Goal: Transaction & Acquisition: Purchase product/service

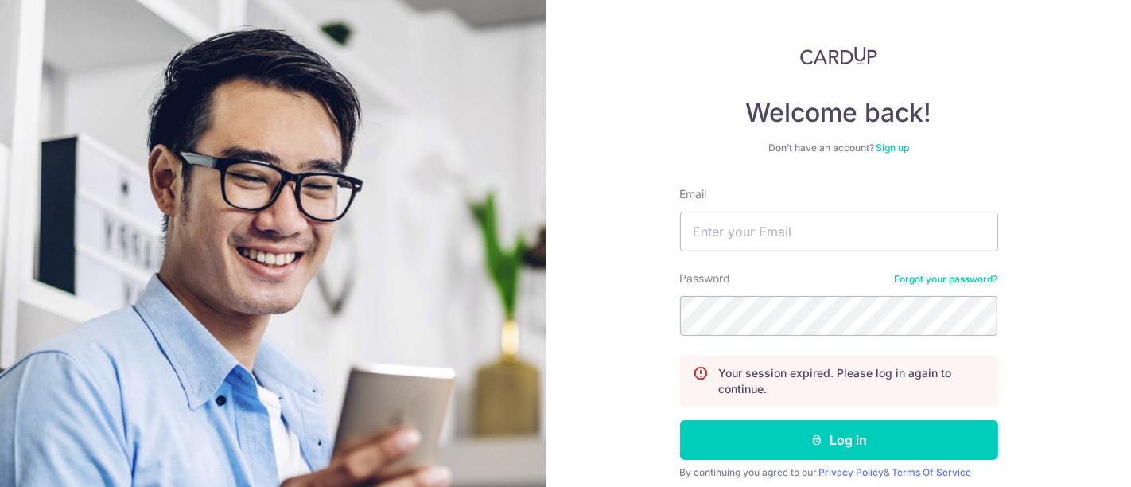
scroll to position [129, 0]
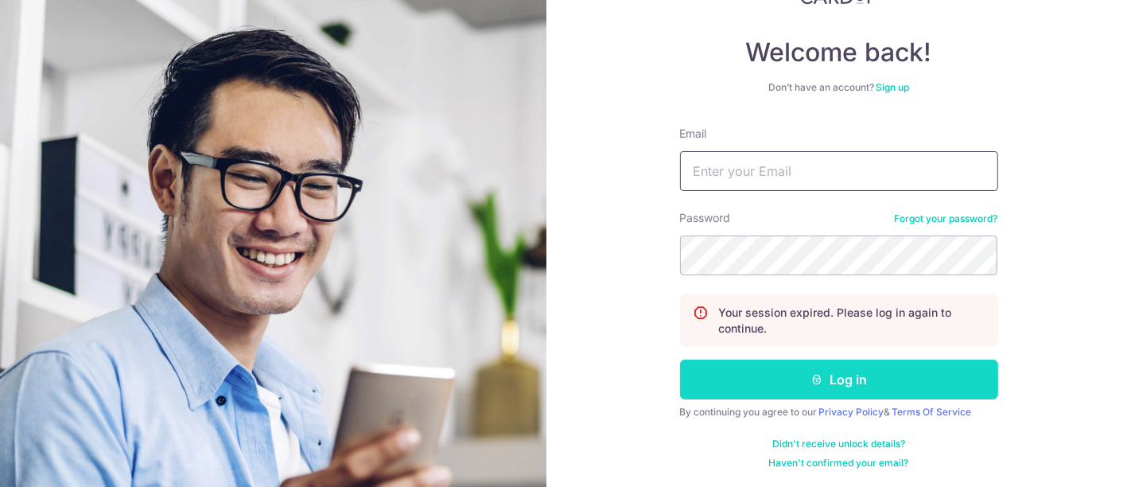
type input "sales@sureclean.com.sg"
click at [848, 377] on button "Log in" at bounding box center [839, 379] width 318 height 40
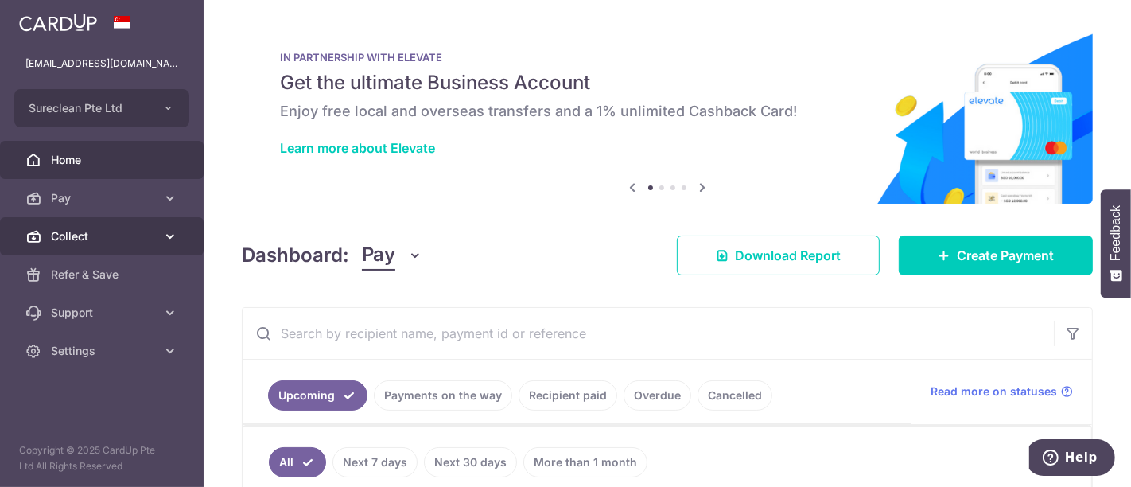
click at [170, 235] on icon at bounding box center [170, 236] width 16 height 16
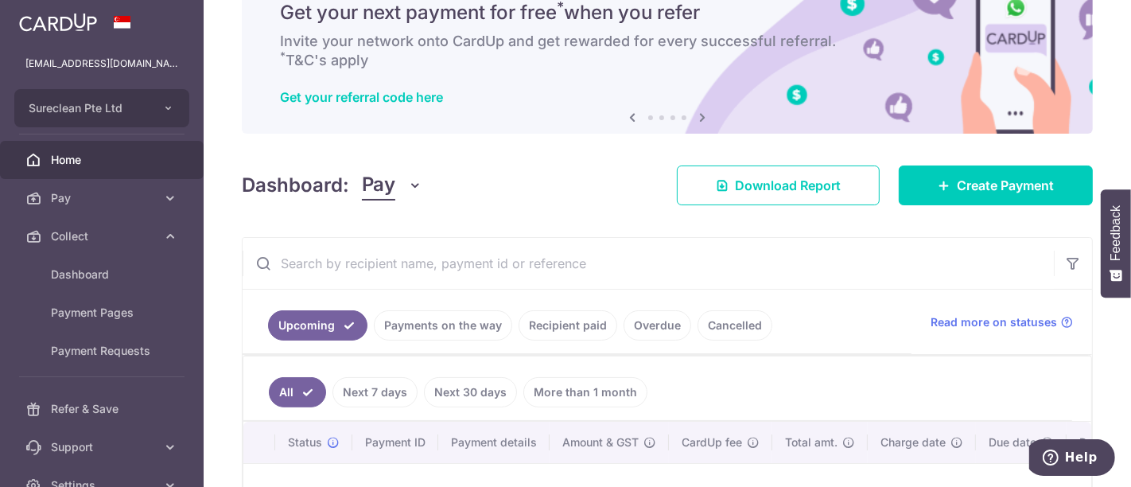
scroll to position [177, 0]
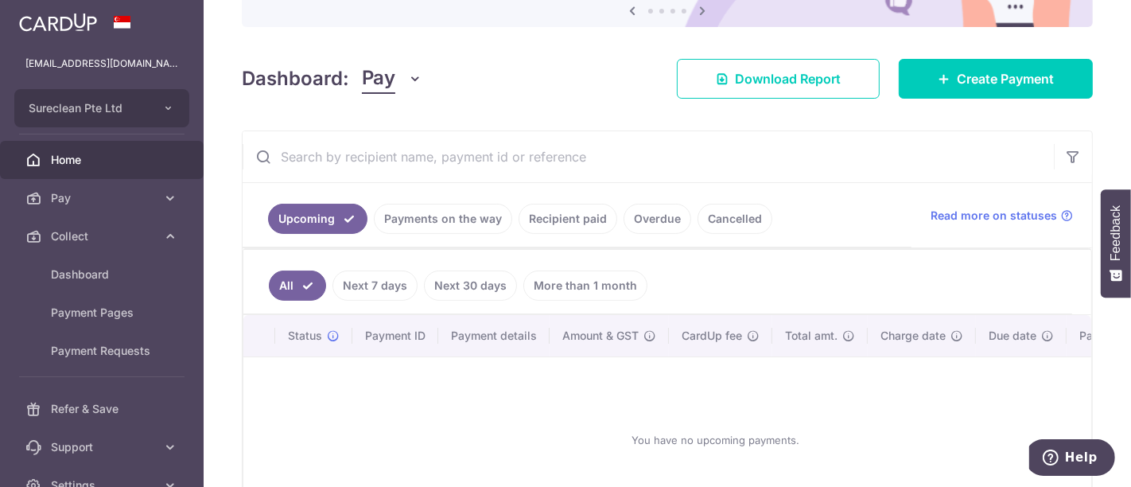
click at [375, 165] on input "text" at bounding box center [648, 156] width 811 height 51
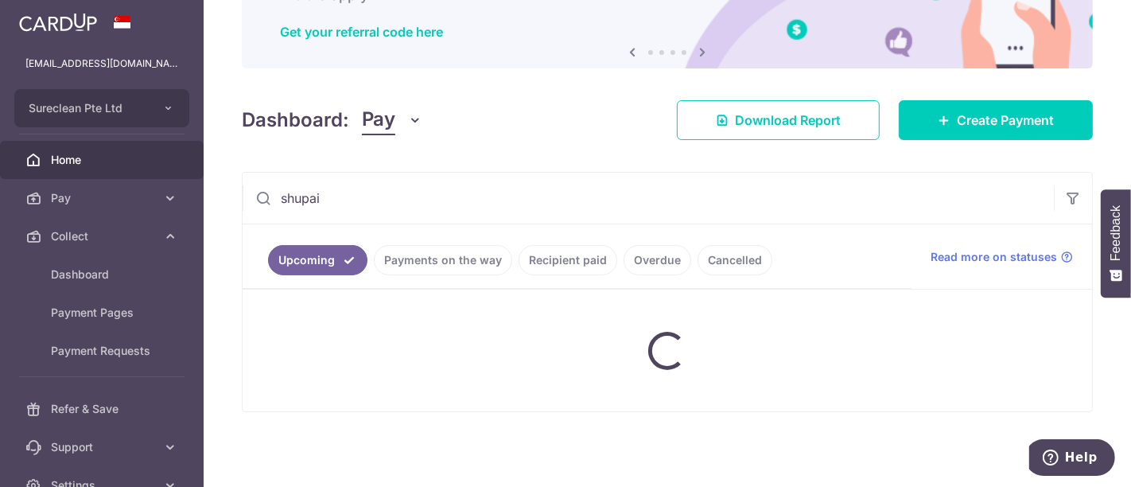
scroll to position [133, 0]
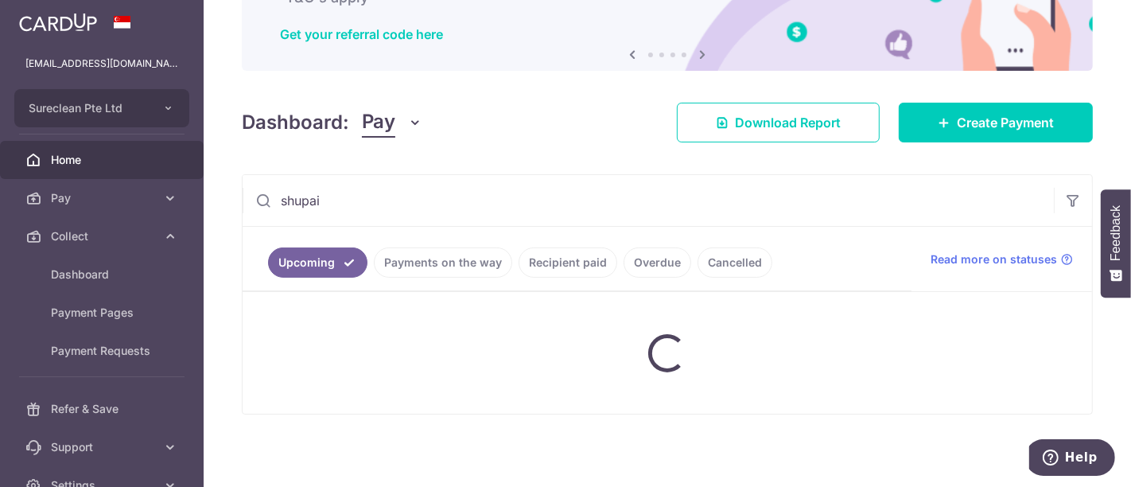
type input "shupai"
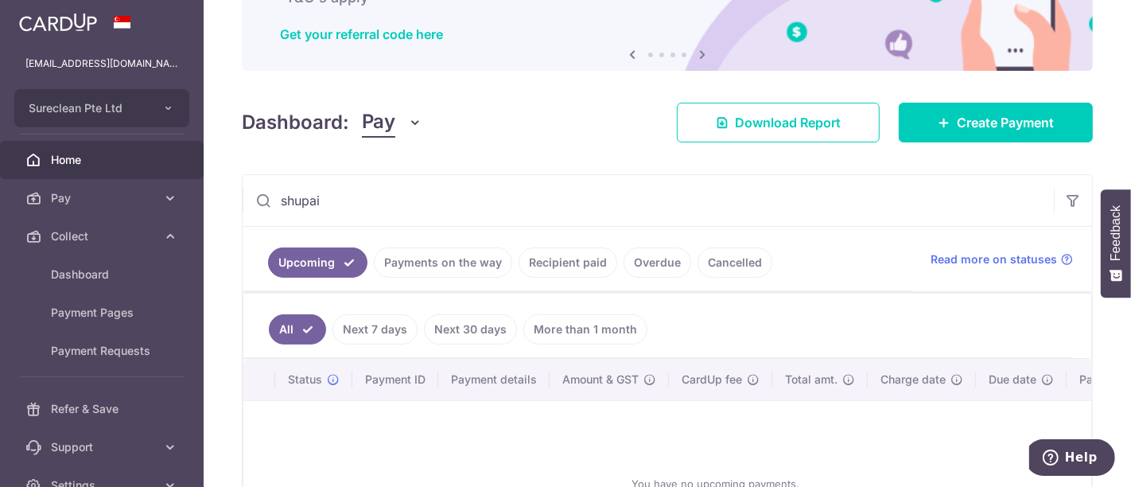
scroll to position [177, 0]
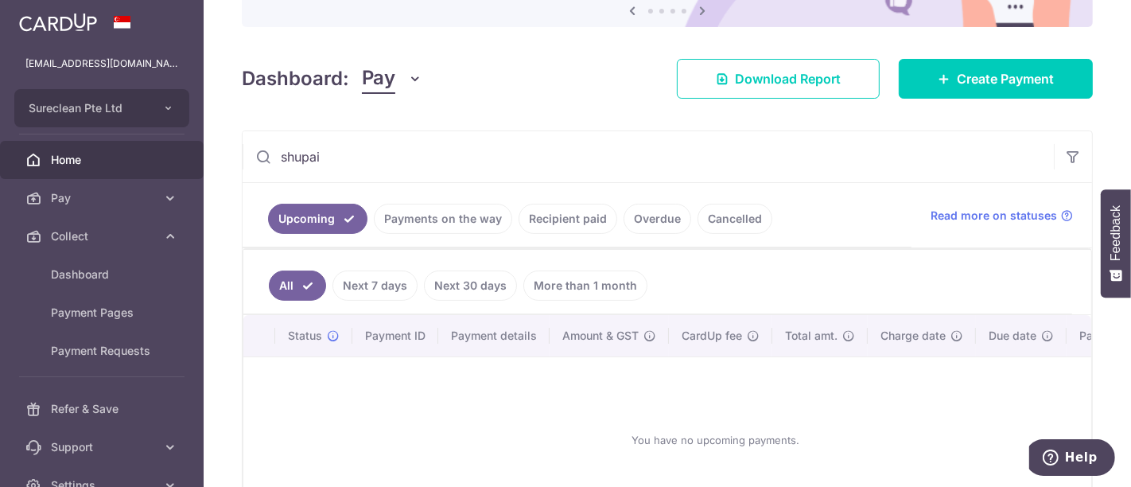
click at [584, 219] on link "Recipient paid" at bounding box center [567, 219] width 99 height 30
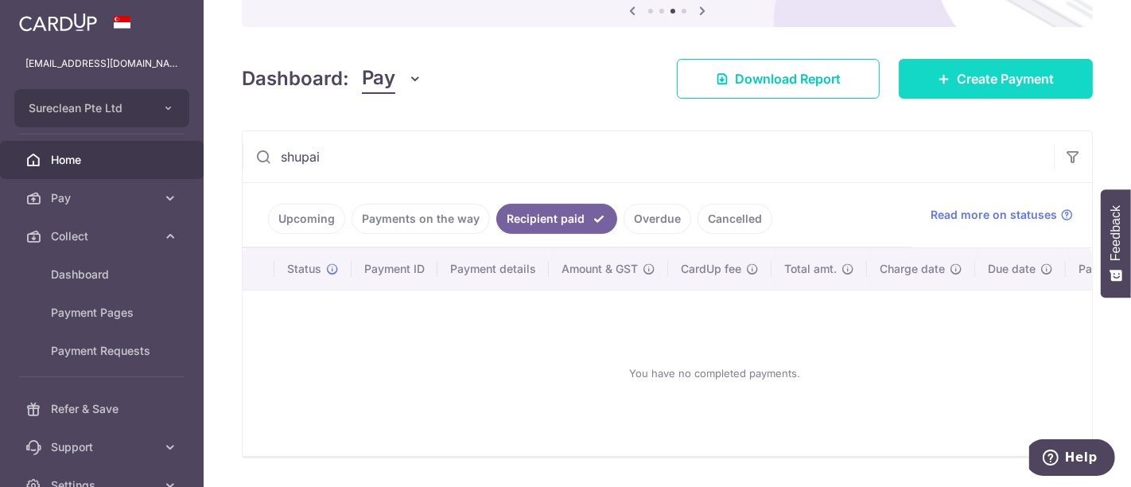
click at [1013, 74] on span "Create Payment" at bounding box center [1005, 78] width 97 height 19
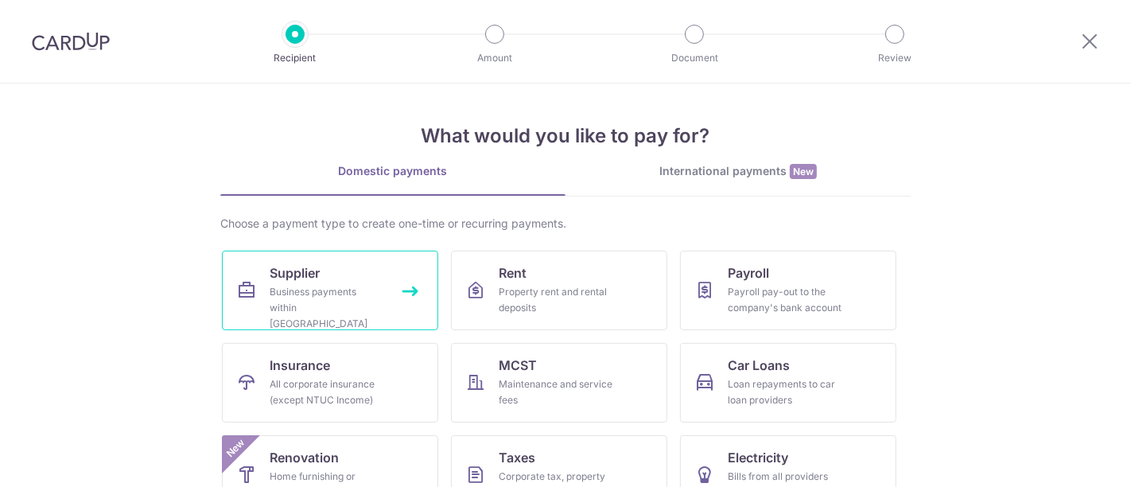
click at [295, 276] on span "Supplier" at bounding box center [295, 272] width 50 height 19
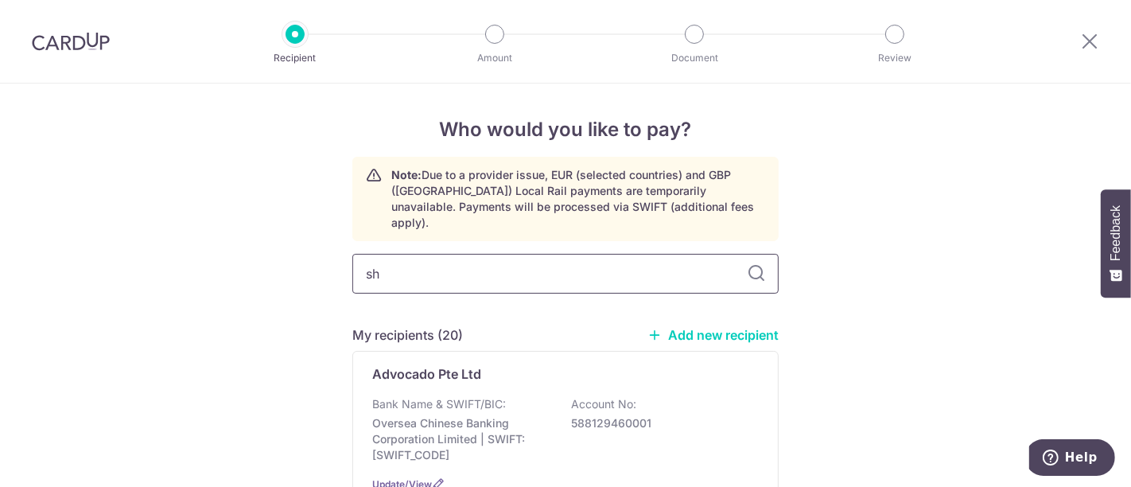
type input "shu"
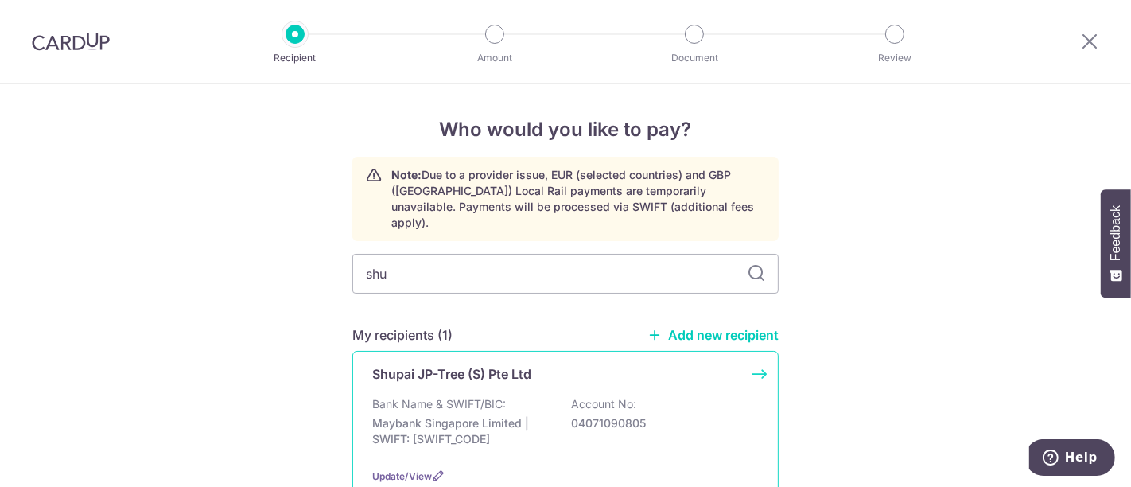
click at [429, 364] on p "Shupai JP-Tree (S) Pte Ltd" at bounding box center [451, 373] width 159 height 19
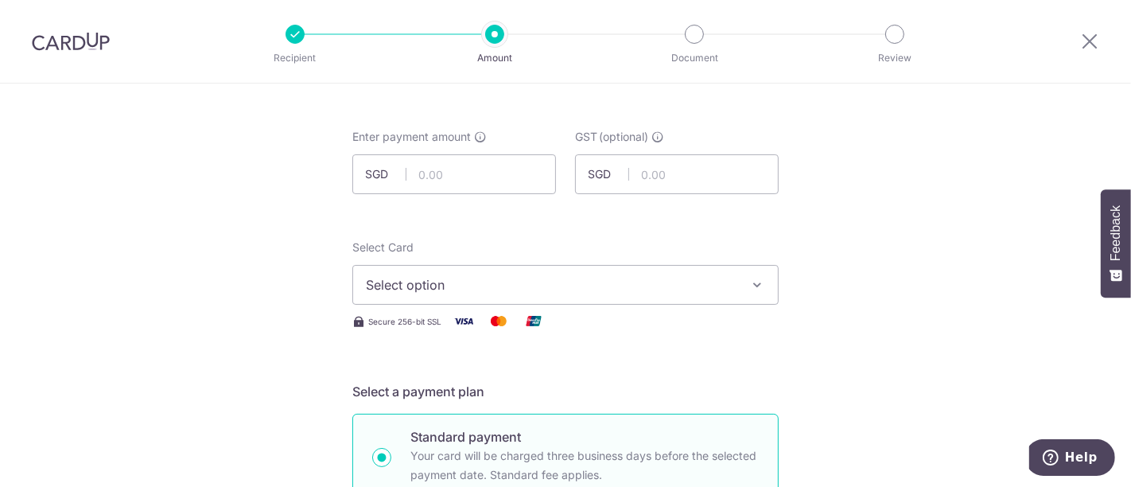
scroll to position [88, 0]
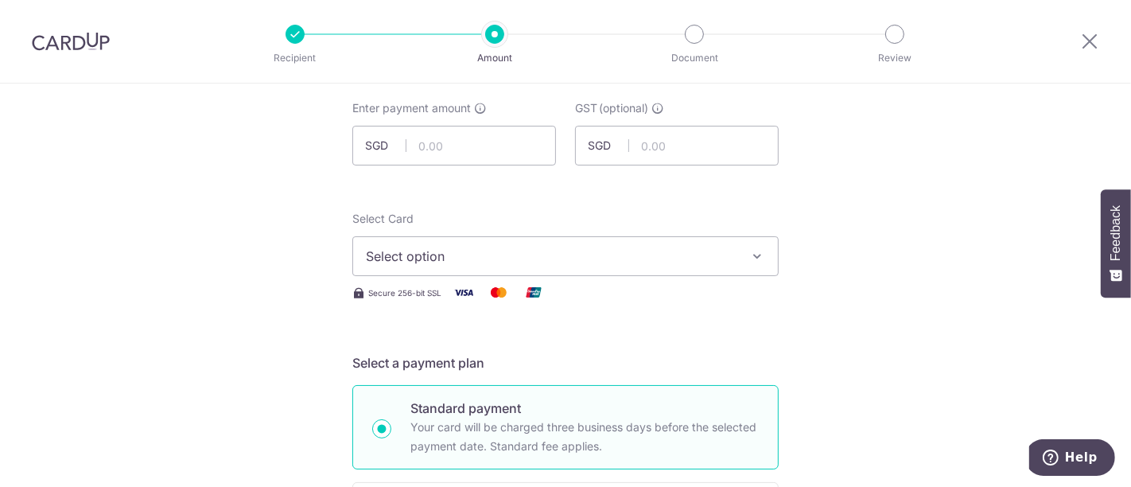
click at [463, 291] on img at bounding box center [464, 292] width 32 height 20
click at [750, 250] on icon "button" at bounding box center [757, 256] width 16 height 16
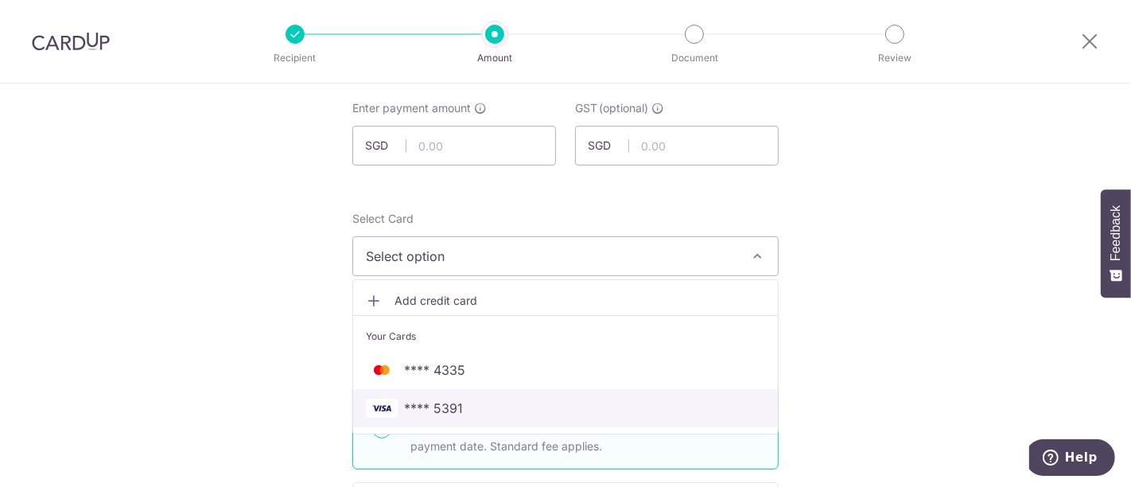
click at [452, 402] on span "**** 5391" at bounding box center [433, 407] width 59 height 19
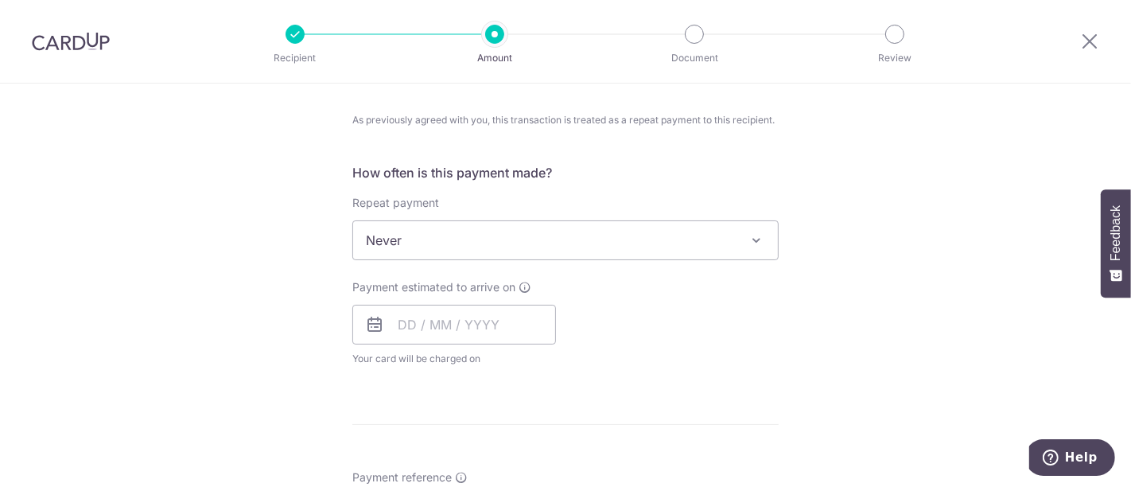
scroll to position [618, 0]
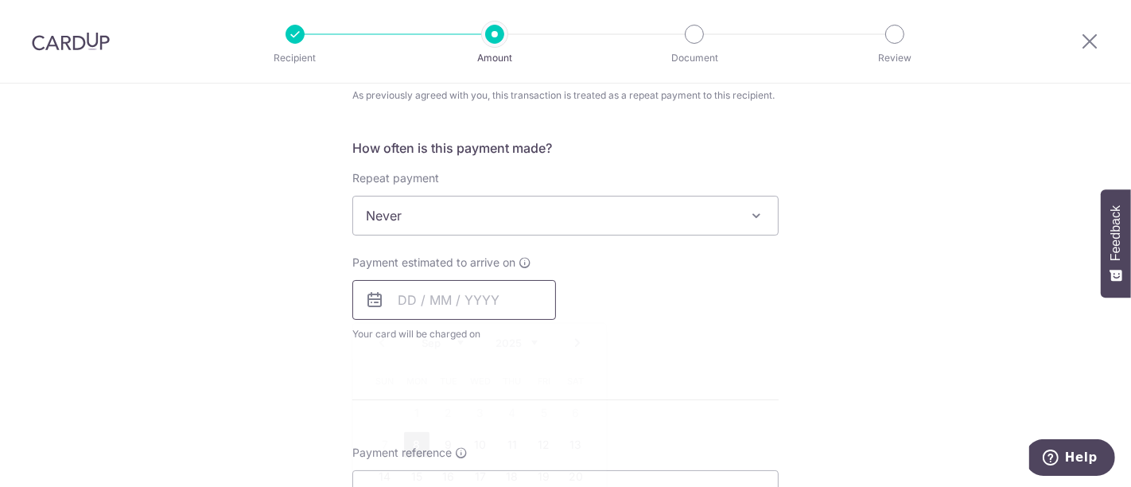
click at [449, 308] on input "text" at bounding box center [454, 300] width 204 height 40
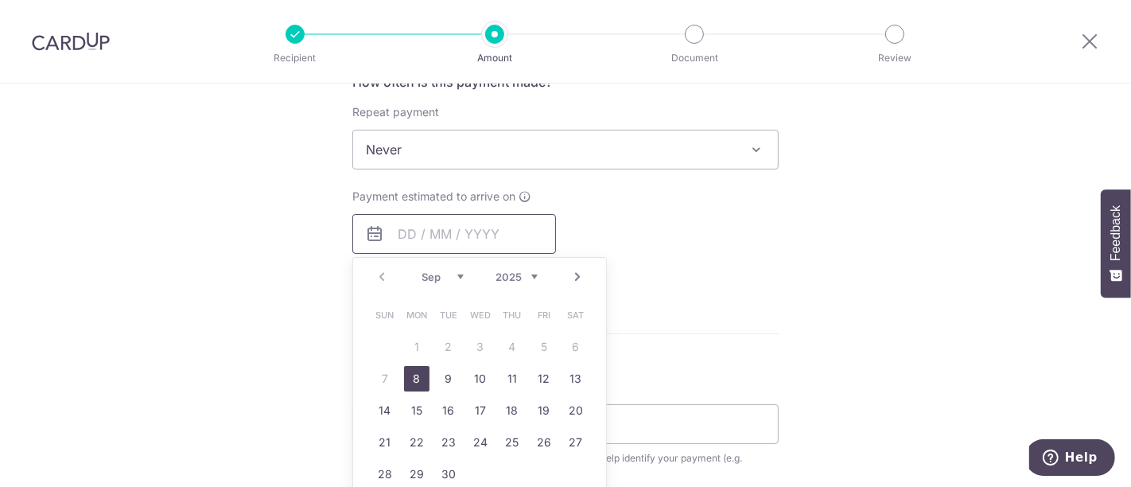
scroll to position [706, 0]
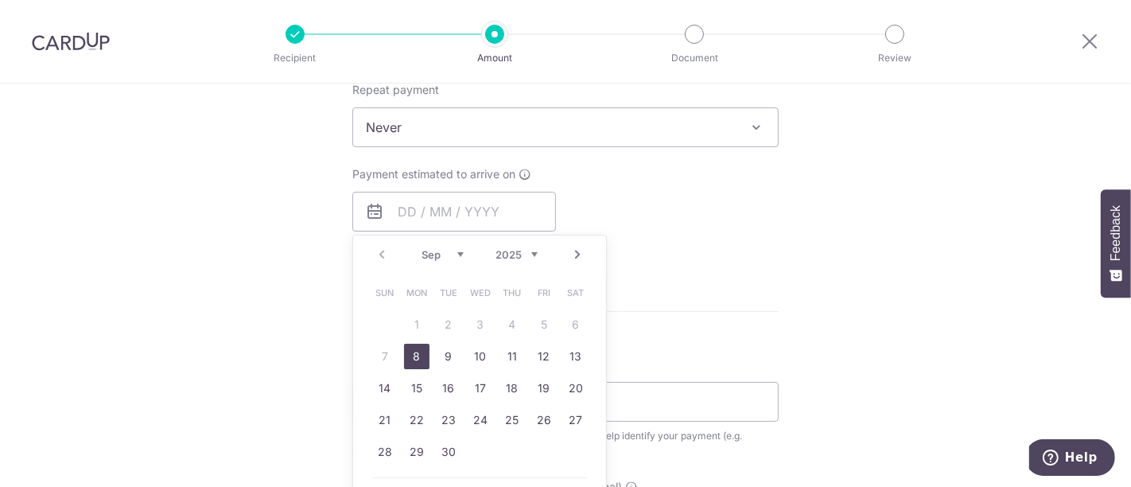
click at [412, 355] on link "8" at bounding box center [416, 356] width 25 height 25
type input "[DATE]"
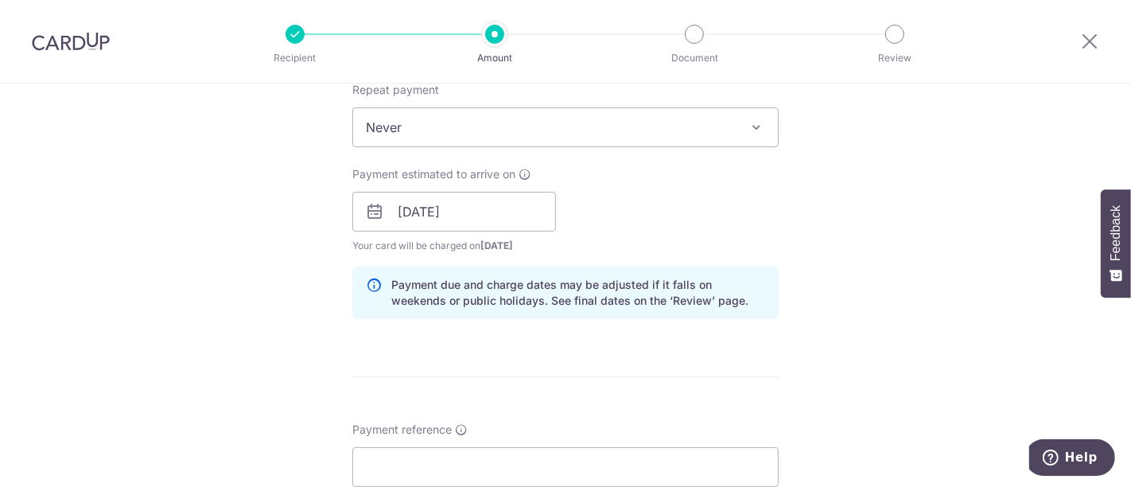
scroll to position [884, 0]
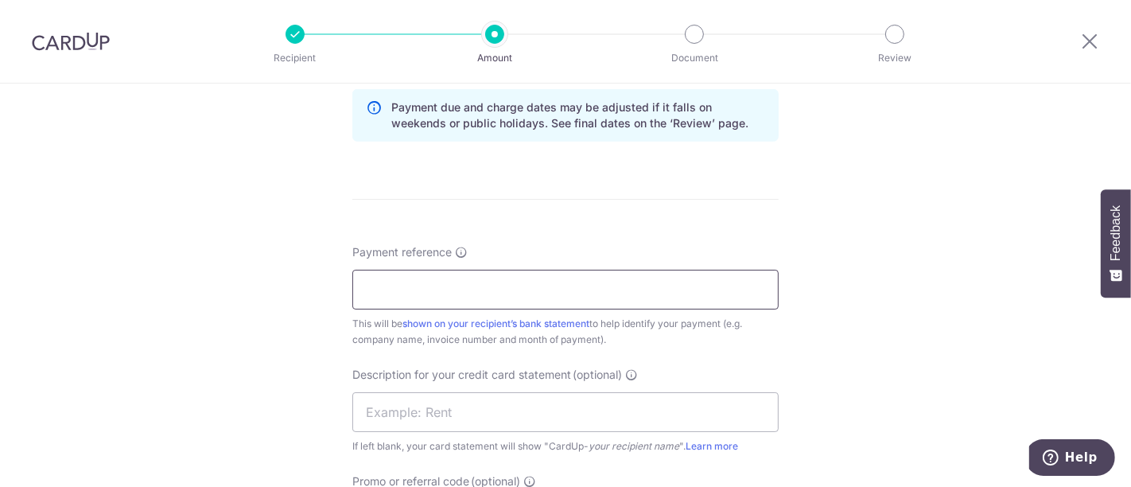
click at [474, 287] on input "Payment reference" at bounding box center [565, 290] width 426 height 40
type input "JP-1276"
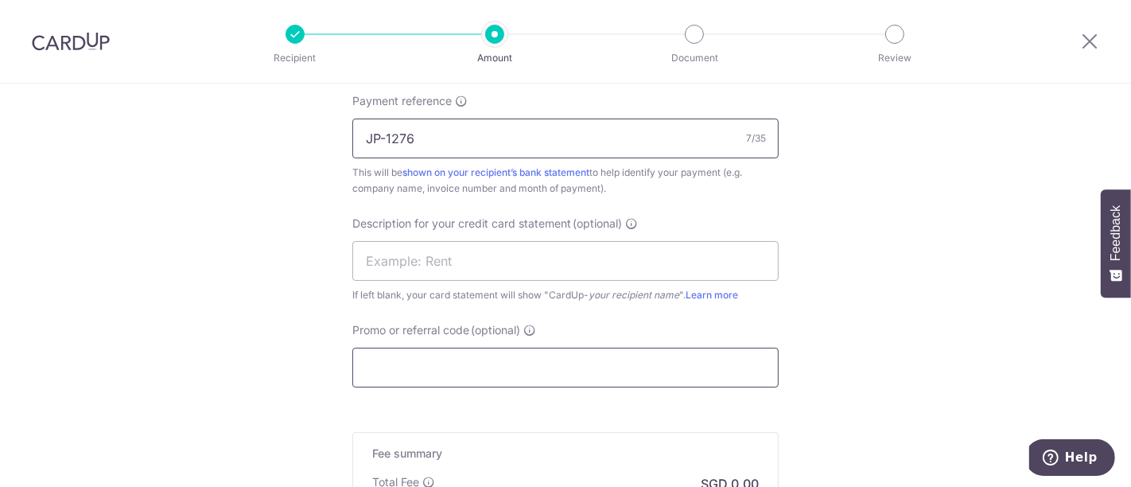
scroll to position [1060, 0]
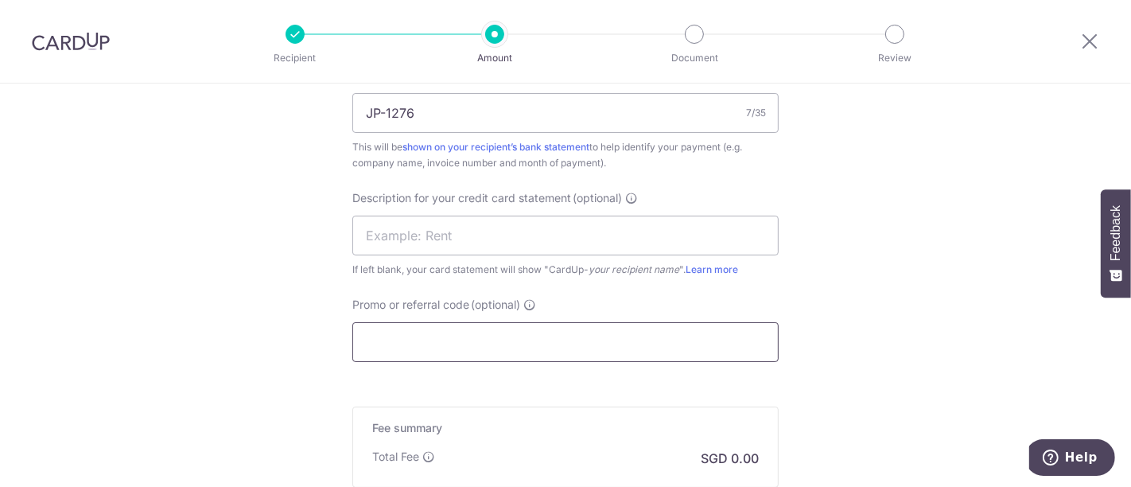
click at [473, 339] on input "Promo or referral code (optional)" at bounding box center [565, 342] width 426 height 40
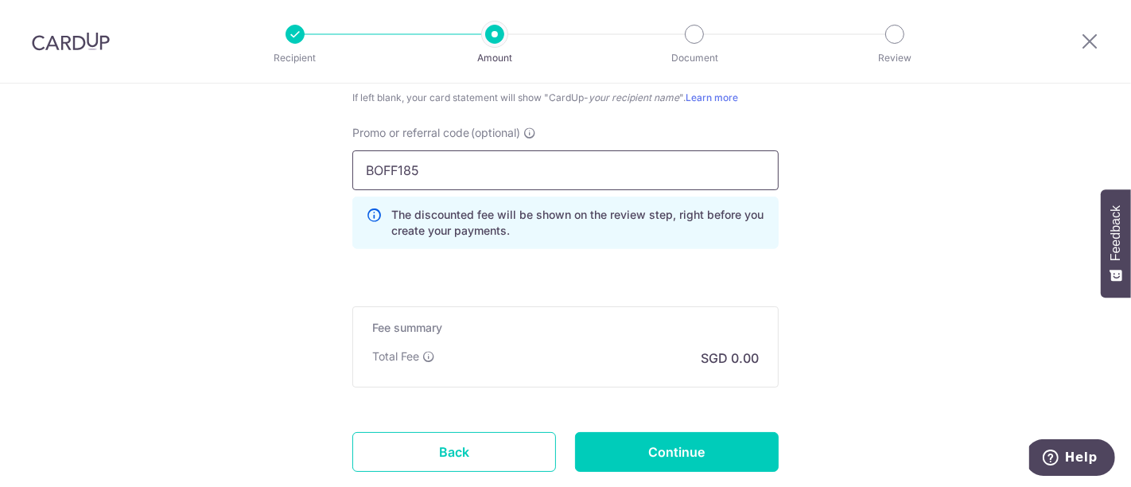
scroll to position [1237, 0]
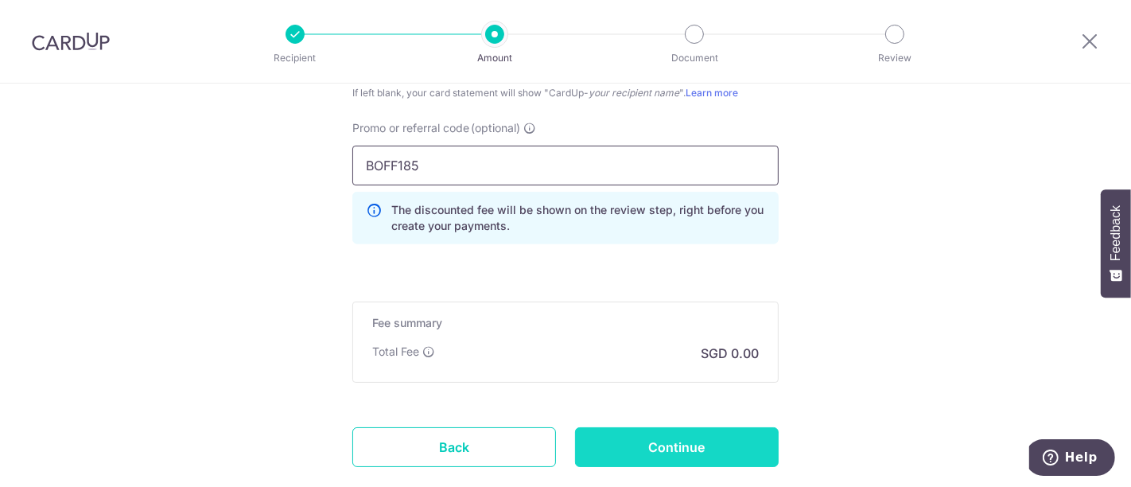
type input "BOFF185"
click at [670, 442] on input "Continue" at bounding box center [677, 447] width 204 height 40
type input "Create Schedule"
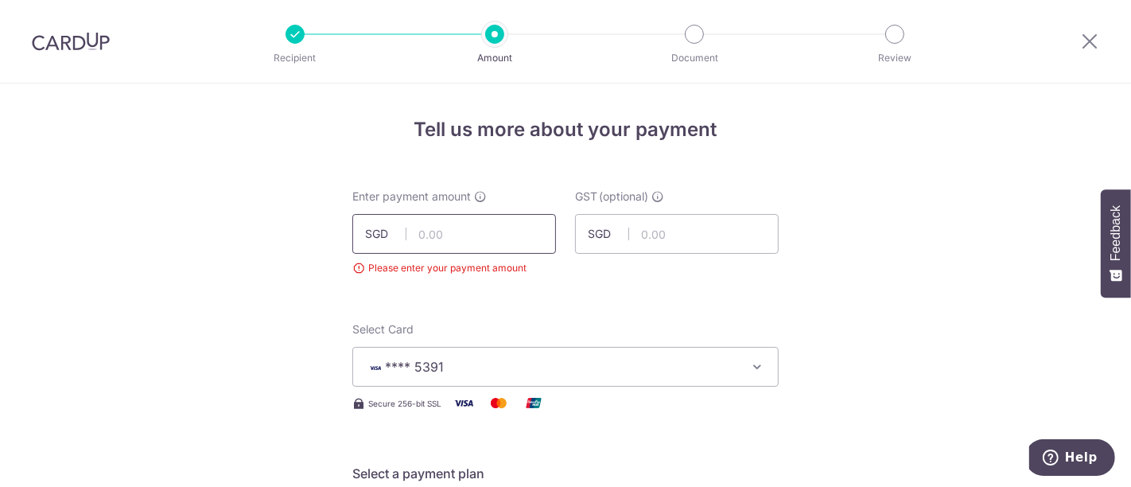
click at [491, 235] on input "text" at bounding box center [454, 234] width 204 height 40
type input "2,565.50"
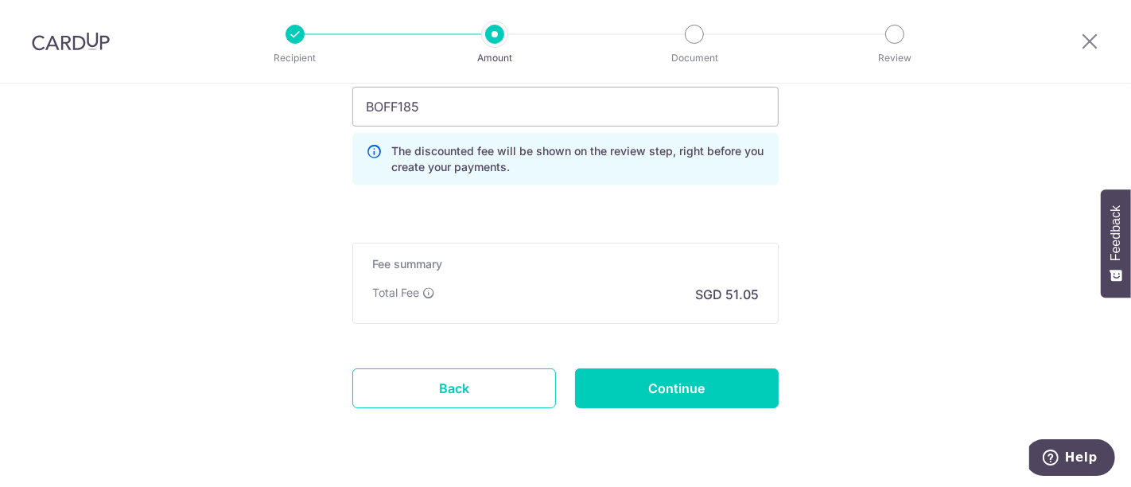
scroll to position [1325, 0]
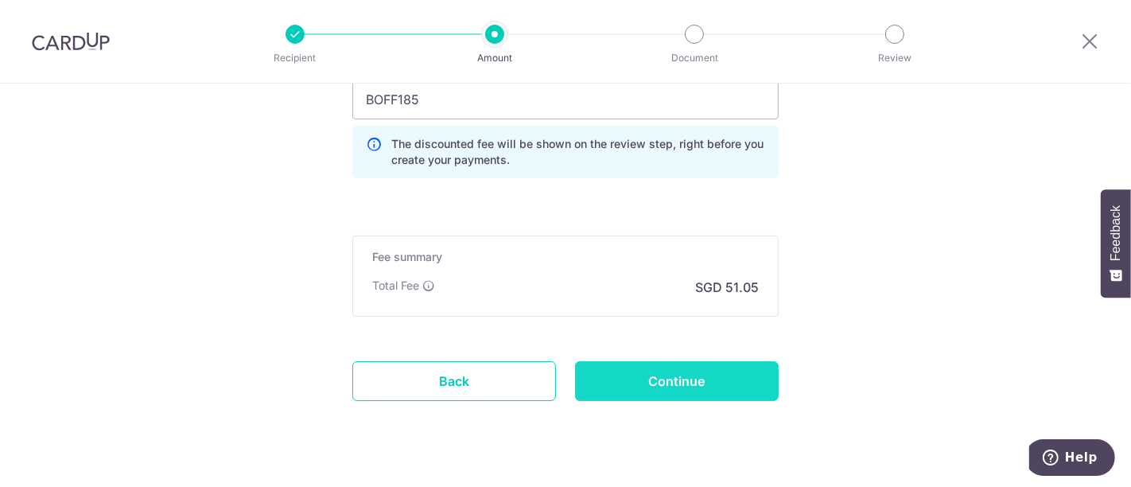
click at [682, 370] on input "Continue" at bounding box center [677, 381] width 204 height 40
type input "Create Schedule"
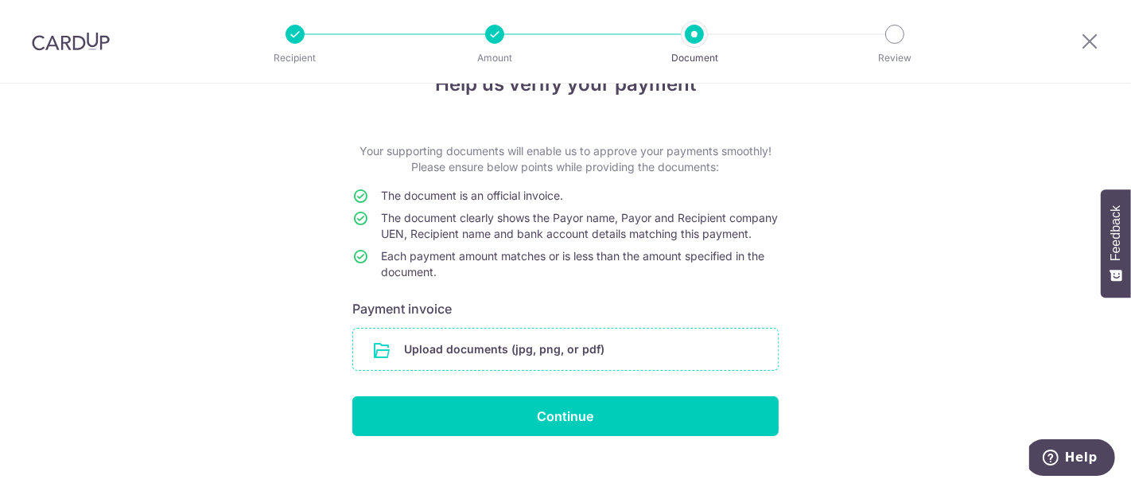
scroll to position [84, 0]
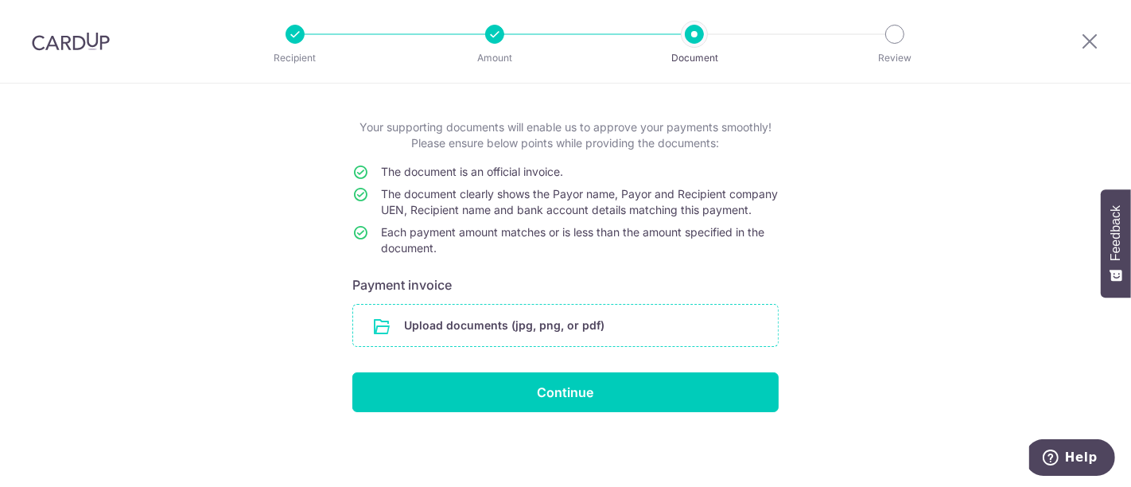
click at [447, 325] on input "file" at bounding box center [565, 325] width 425 height 41
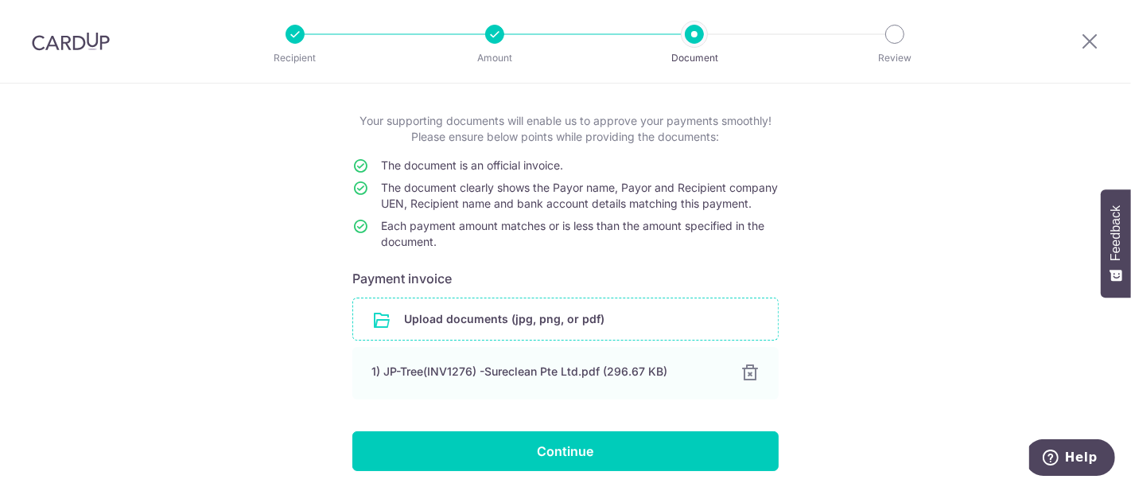
scroll to position [149, 0]
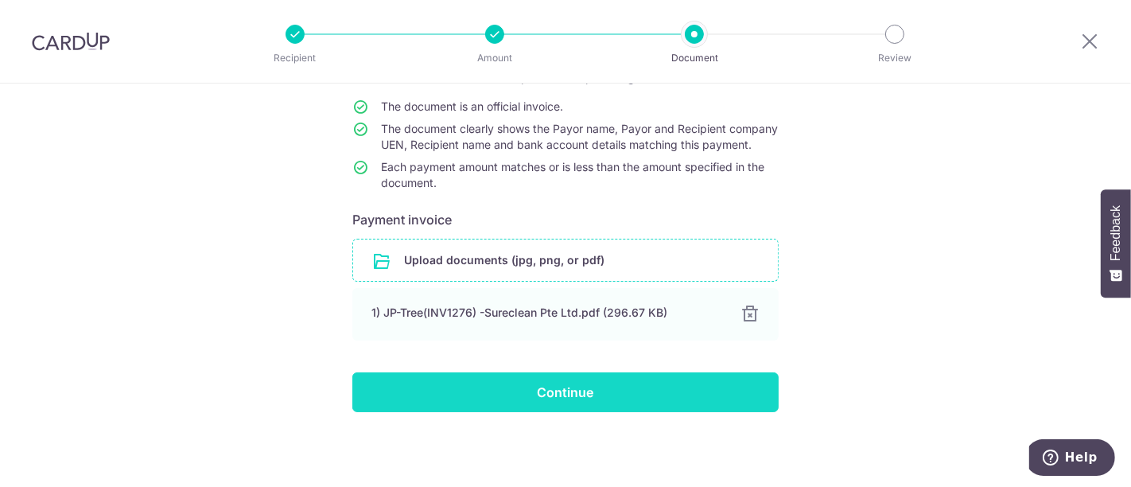
click at [549, 390] on input "Continue" at bounding box center [565, 392] width 426 height 40
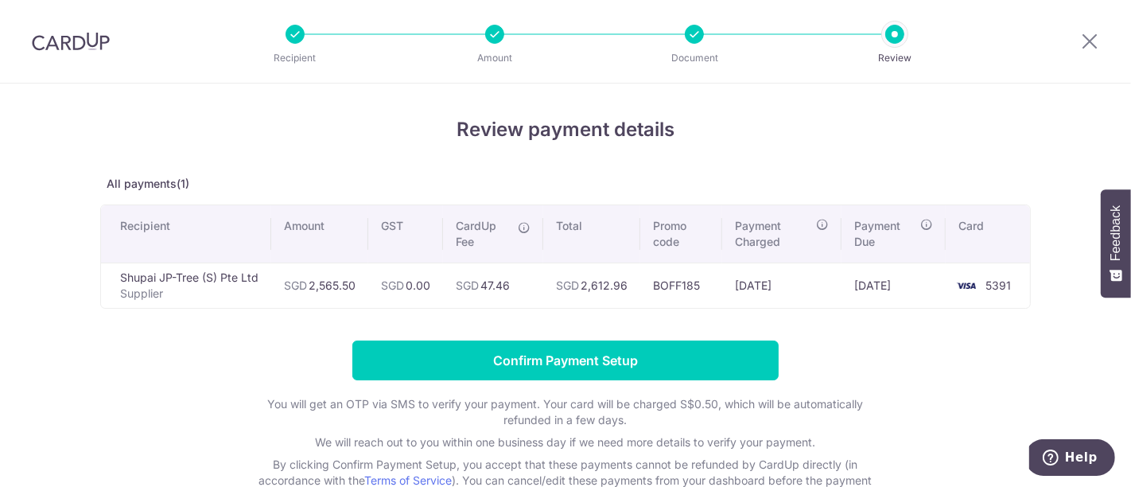
scroll to position [109, 0]
